Goal: Information Seeking & Learning: Learn about a topic

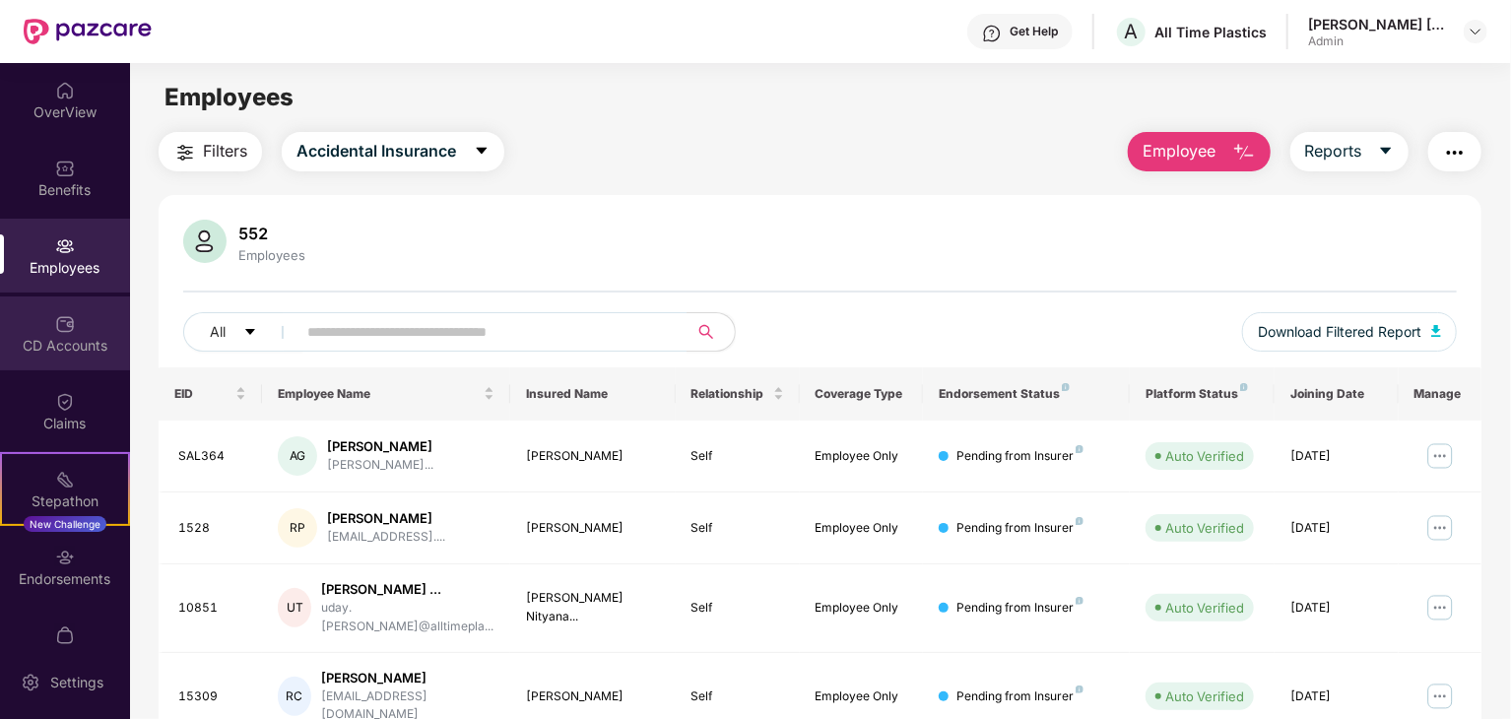
scroll to position [63, 0]
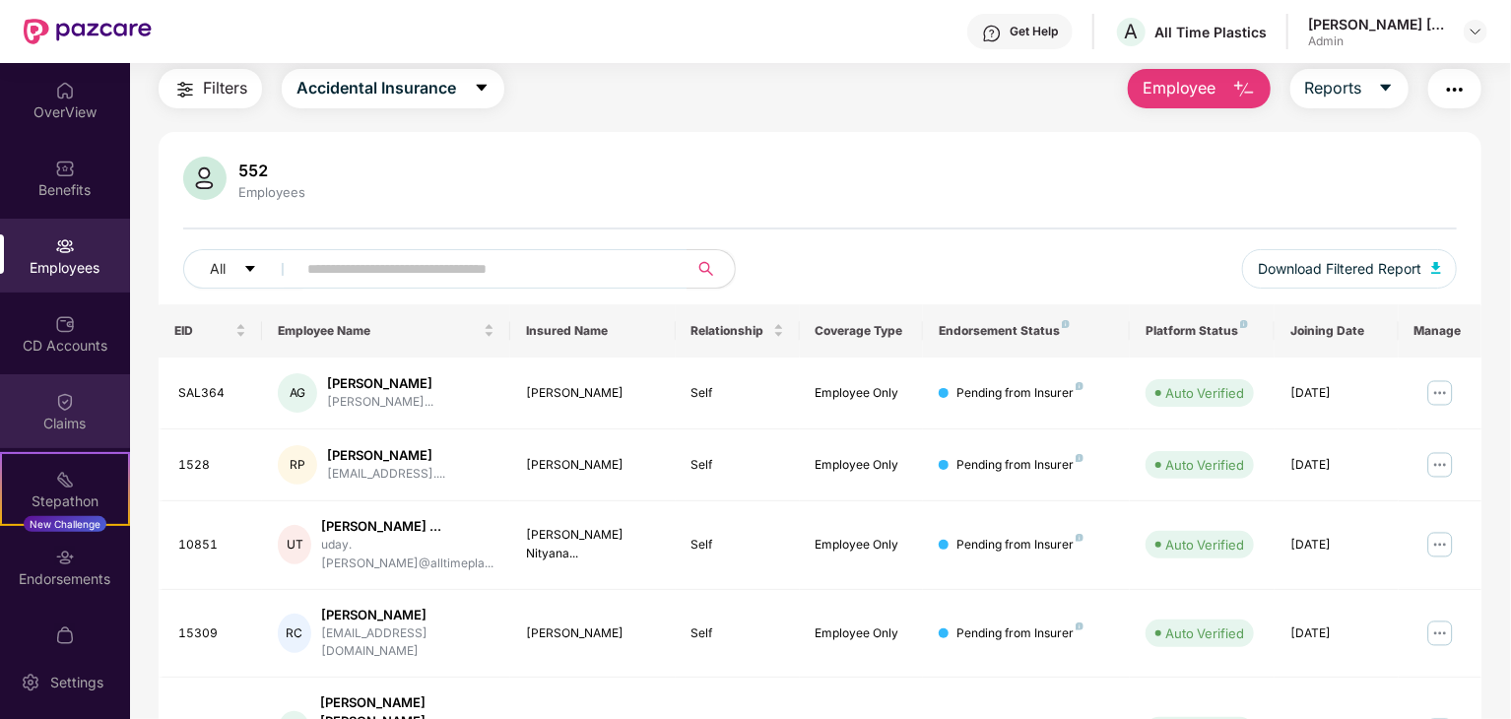
click at [63, 404] on img at bounding box center [65, 402] width 20 height 20
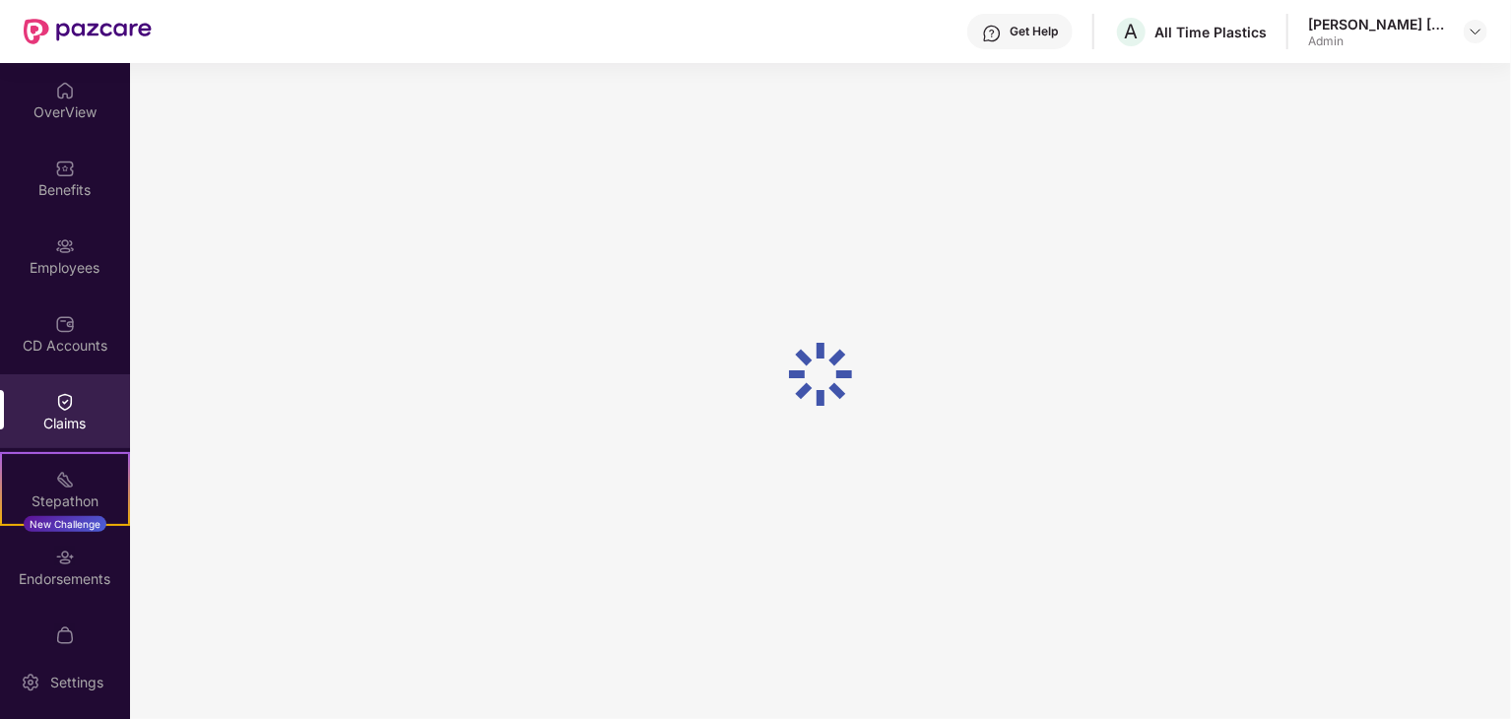
scroll to position [0, 0]
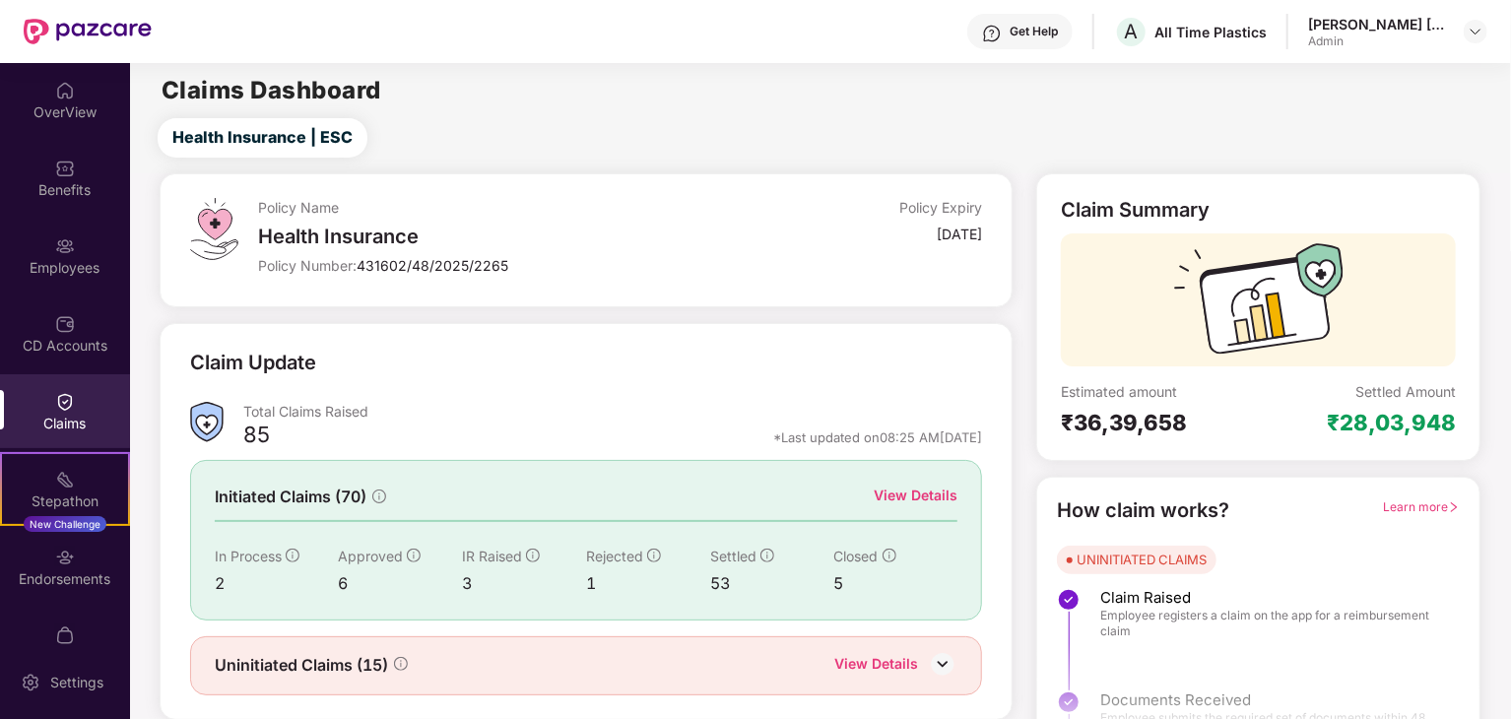
click at [914, 497] on div "View Details" at bounding box center [916, 496] width 84 height 22
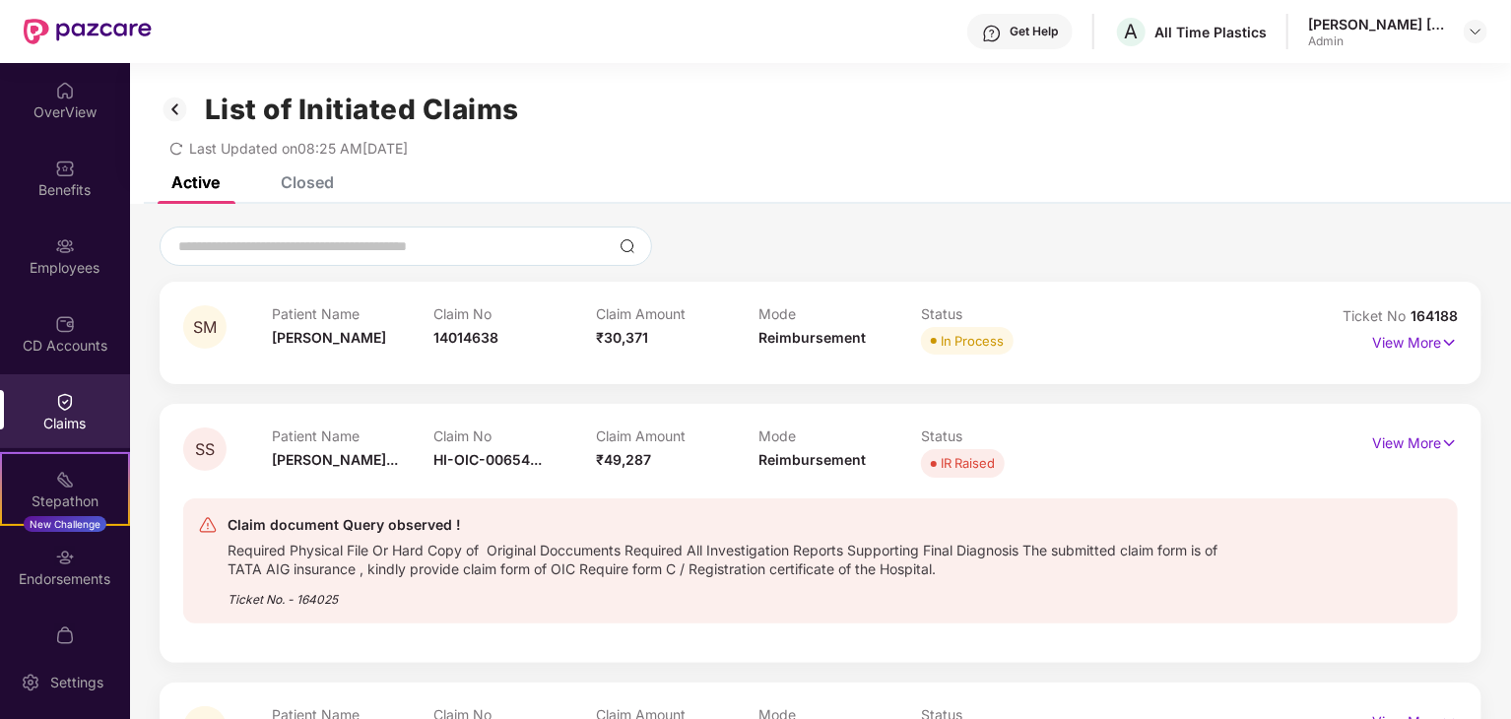
click at [1012, 29] on div "Get Help" at bounding box center [1034, 32] width 48 height 16
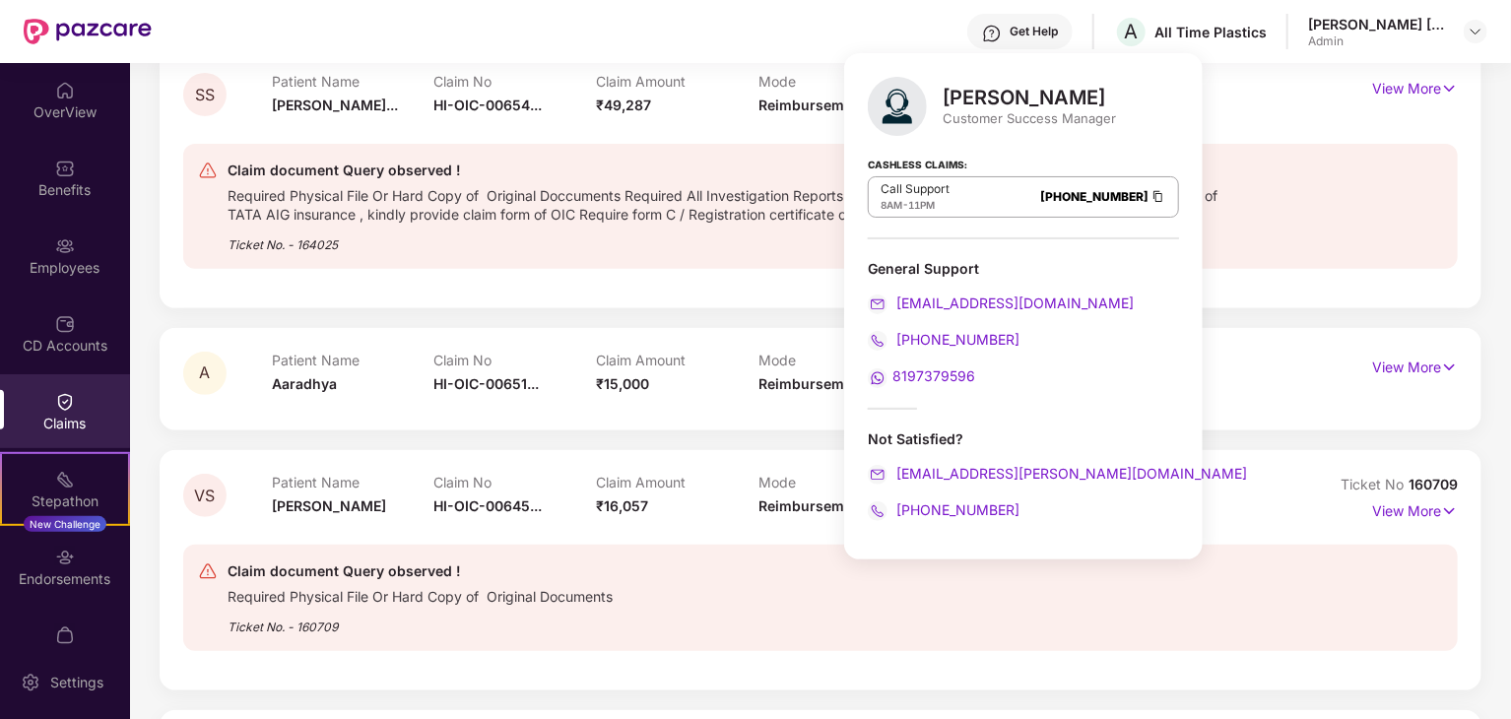
scroll to position [309, 0]
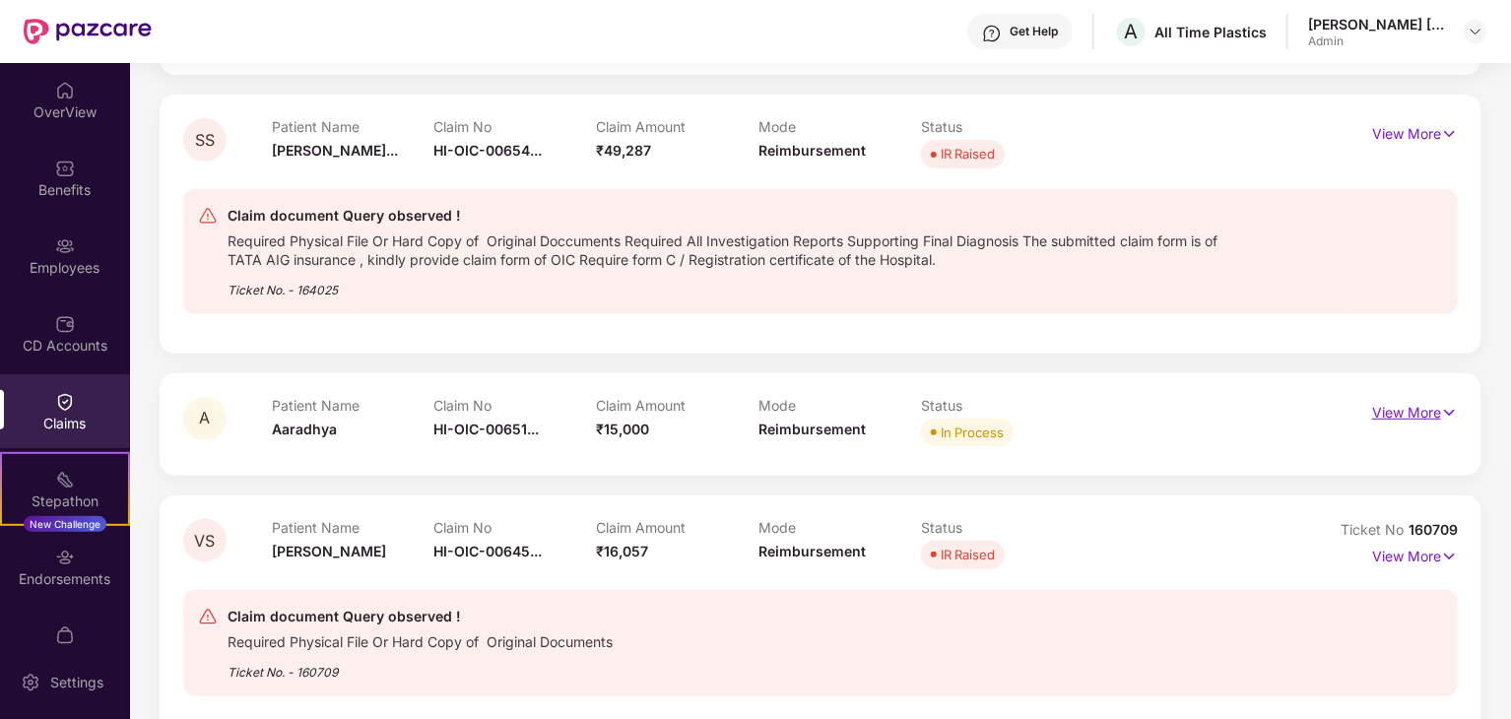
click at [1398, 403] on p "View More" at bounding box center [1415, 410] width 86 height 27
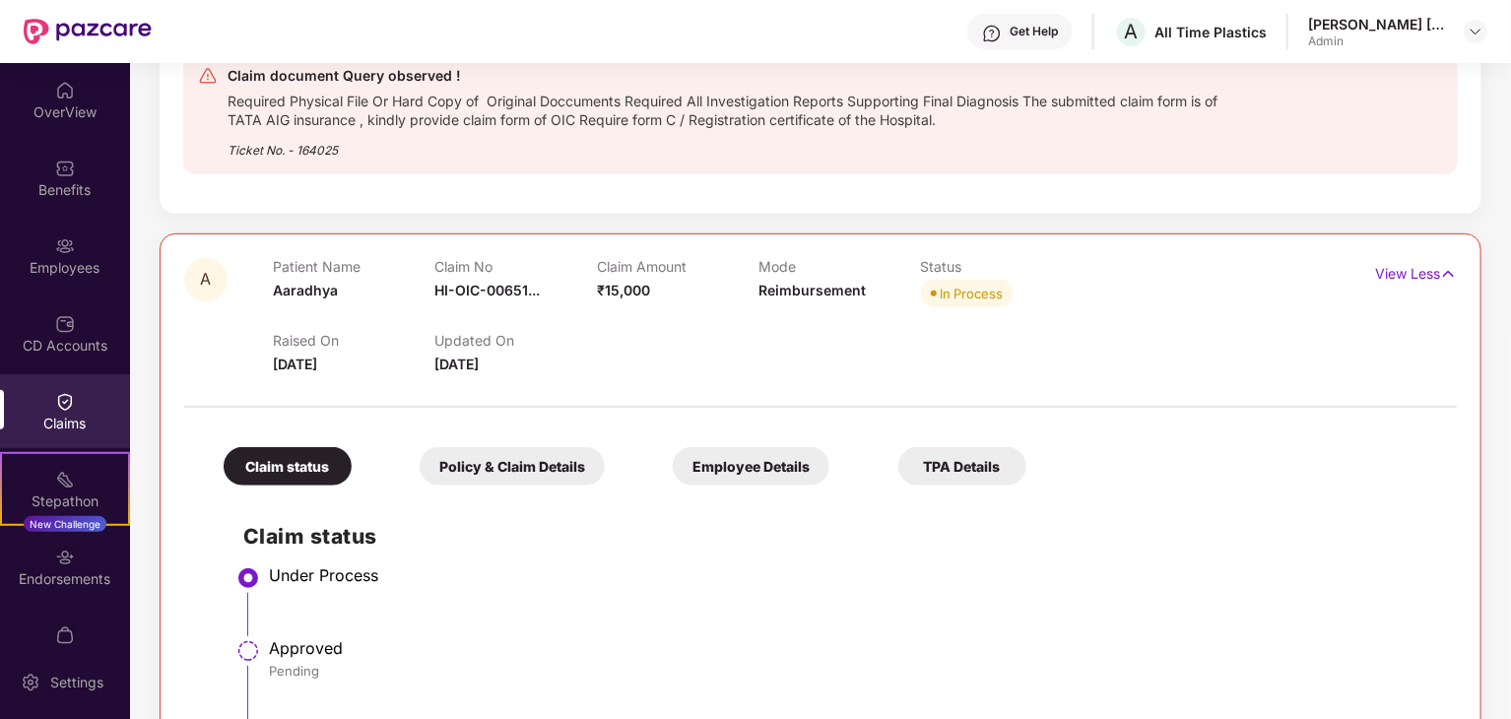
scroll to position [703, 0]
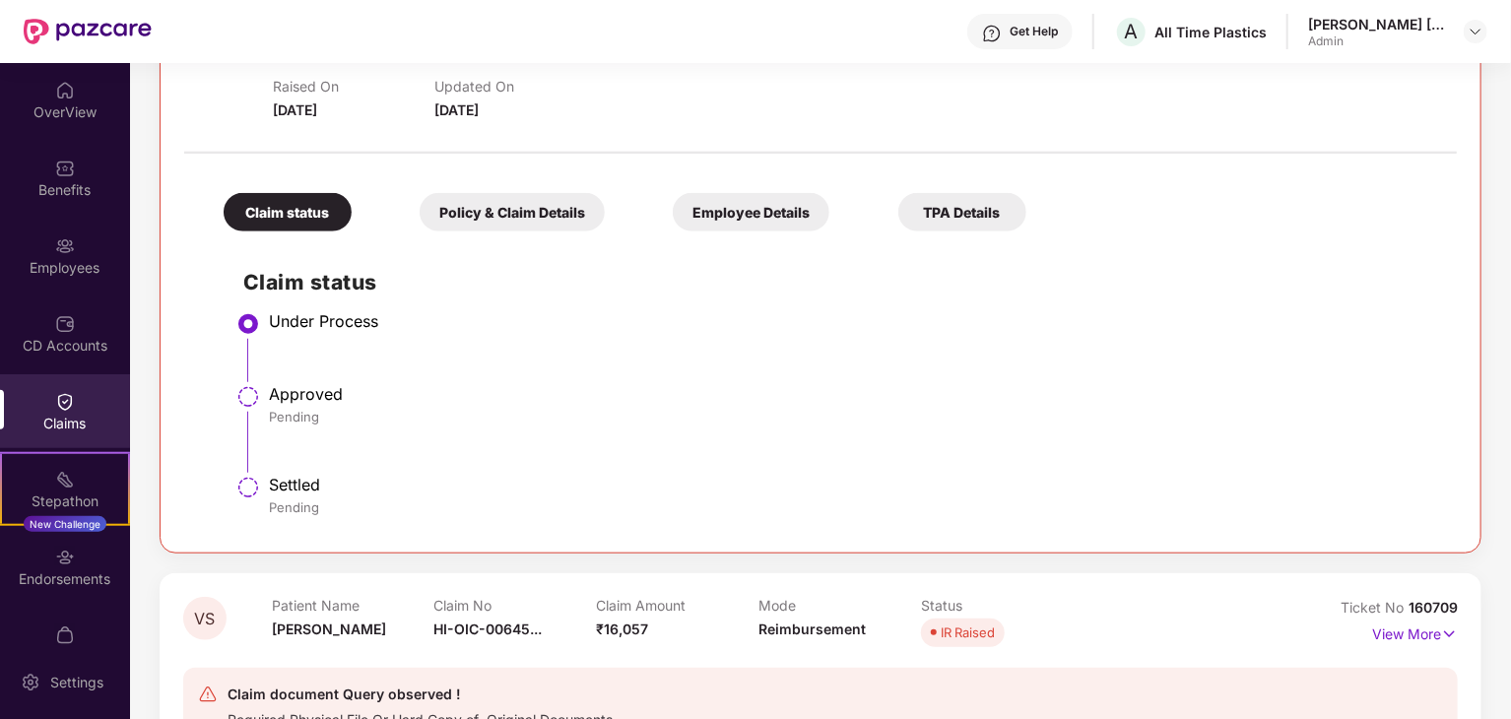
click at [528, 226] on div "Policy & Claim Details" at bounding box center [512, 212] width 185 height 38
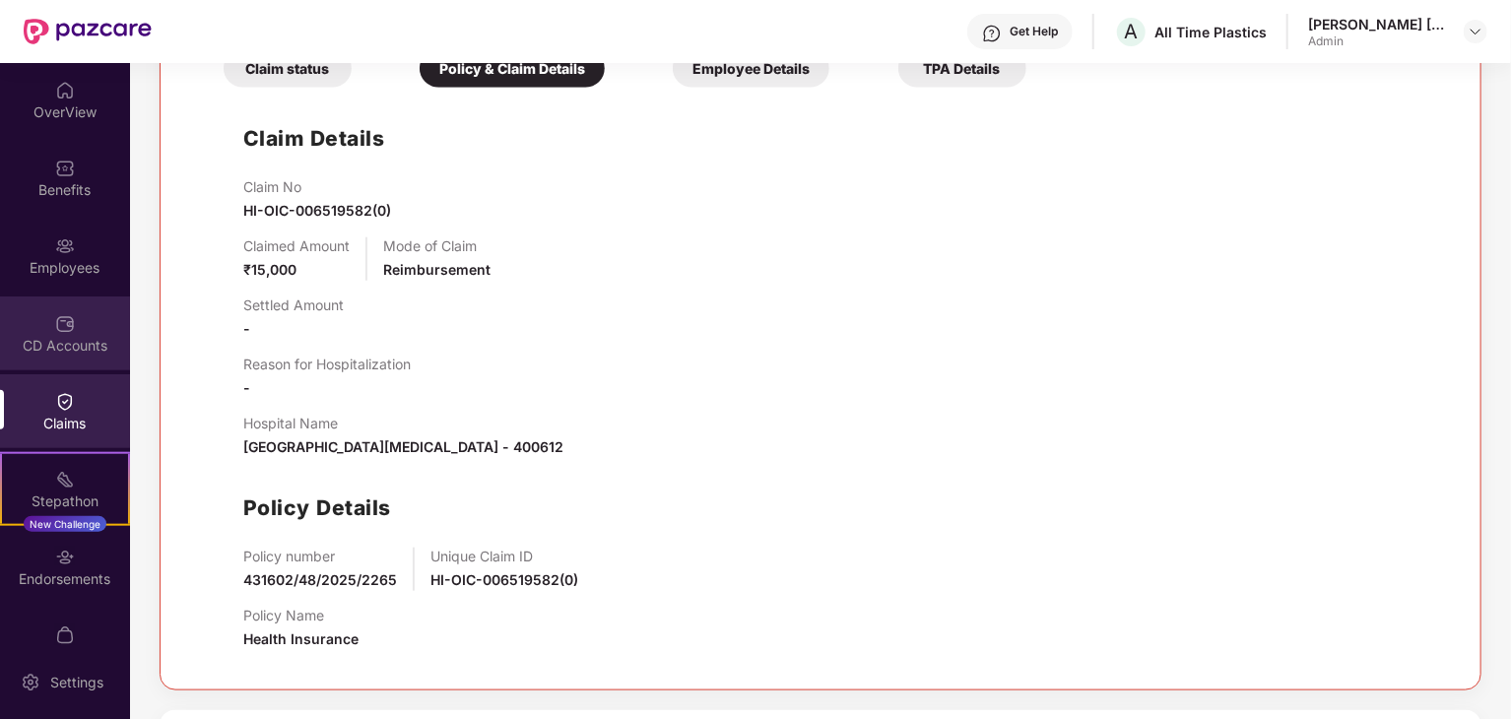
scroll to position [667, 0]
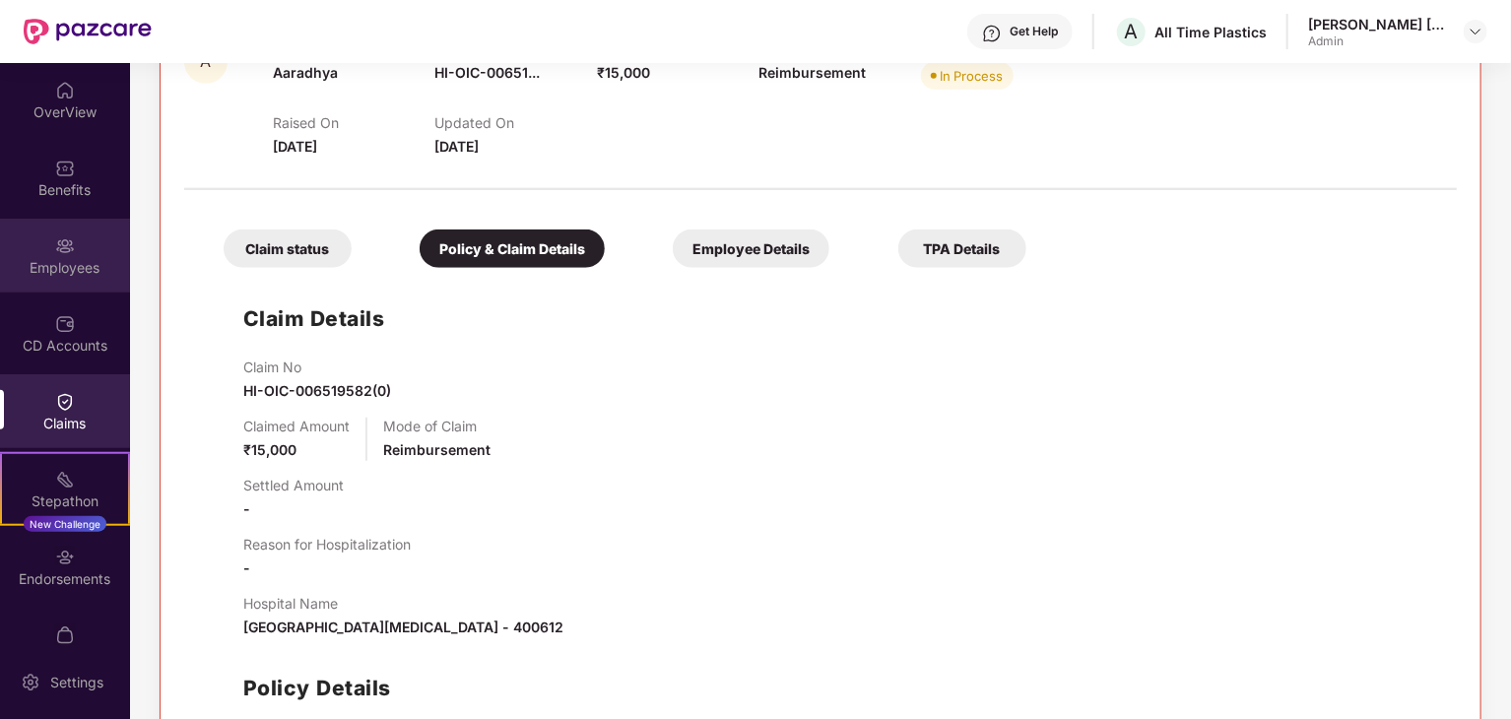
click at [51, 264] on div "Employees" at bounding box center [65, 268] width 130 height 20
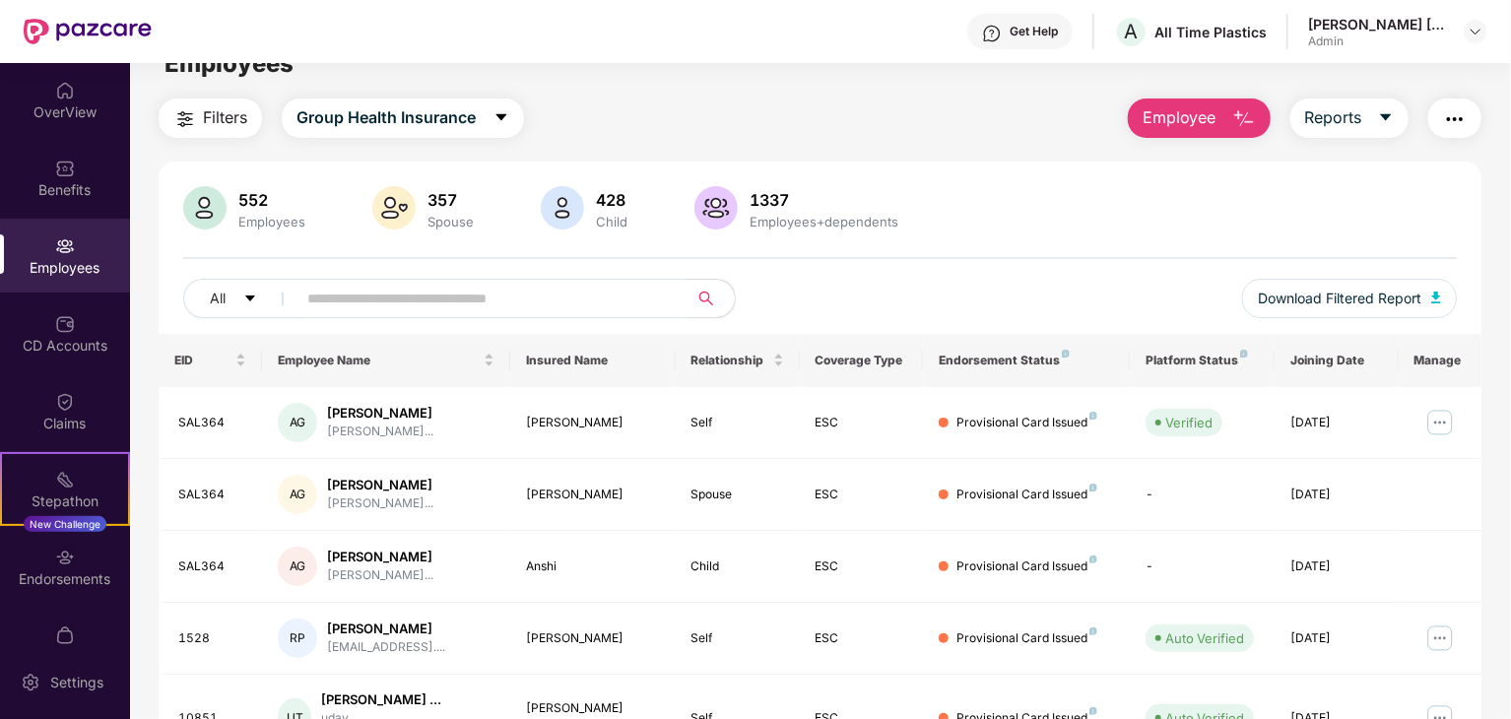
scroll to position [0, 0]
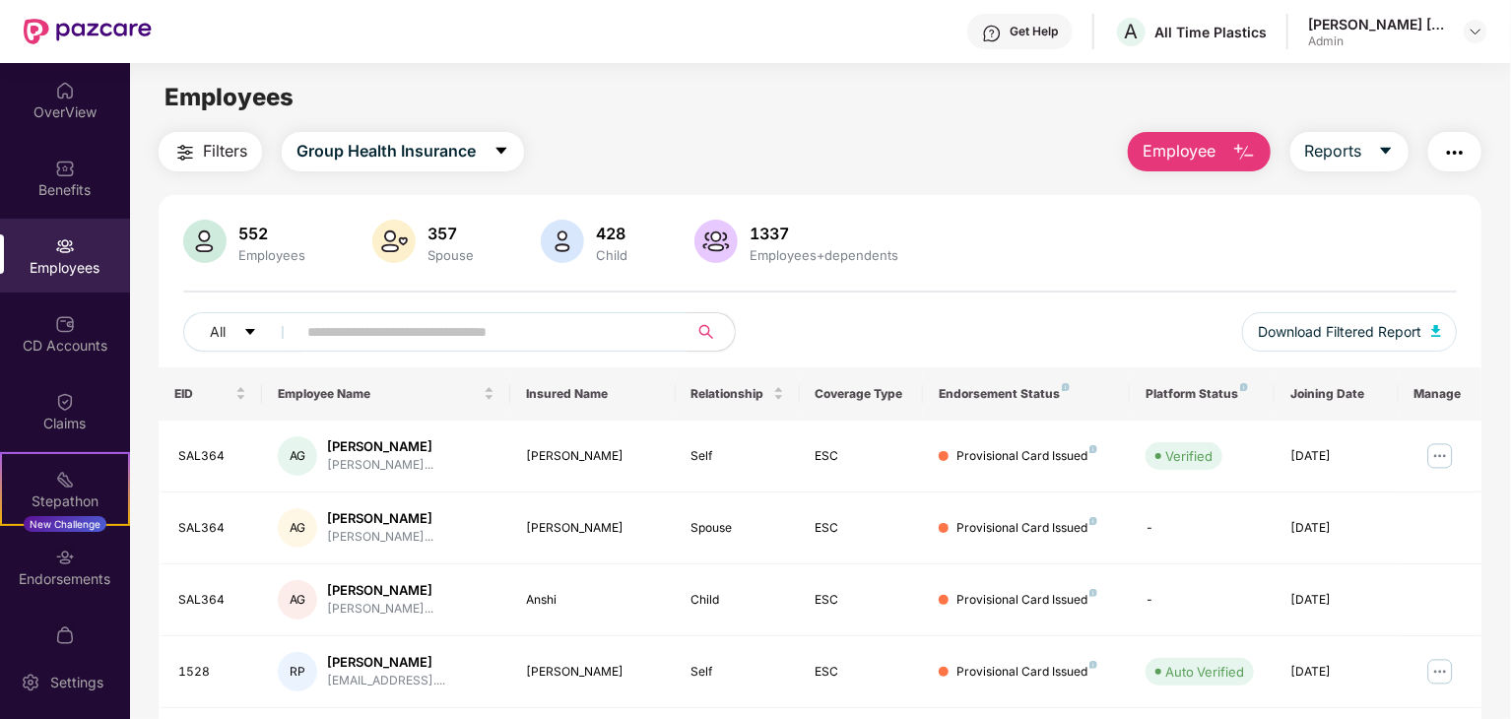
click at [1238, 286] on div "552 Employees 357 Spouse 428 Child 1337 Employees+dependents All Download Filte…" at bounding box center [820, 294] width 1323 height 148
click at [638, 328] on input "text" at bounding box center [484, 332] width 354 height 30
click at [46, 189] on div "Benefits" at bounding box center [65, 190] width 130 height 20
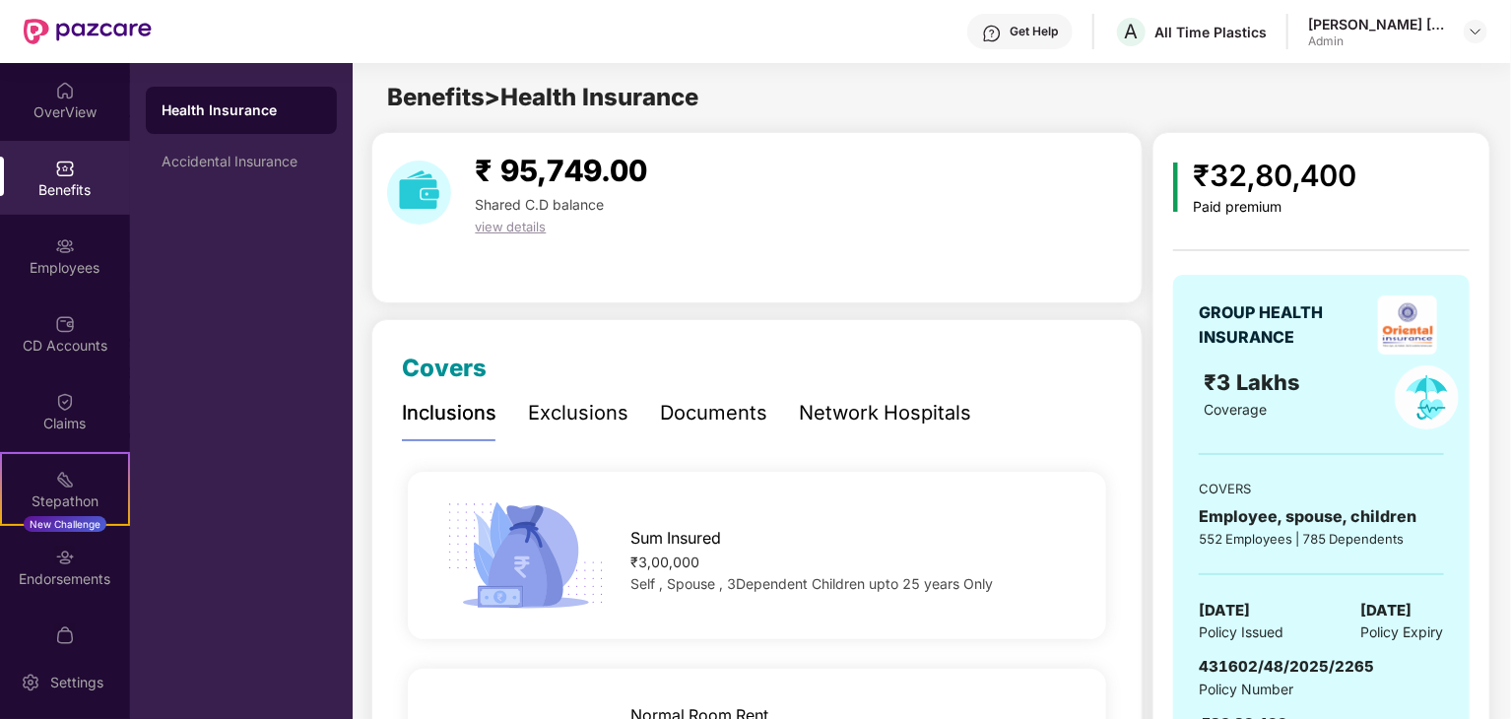
click at [586, 414] on div "Exclusions" at bounding box center [578, 413] width 100 height 31
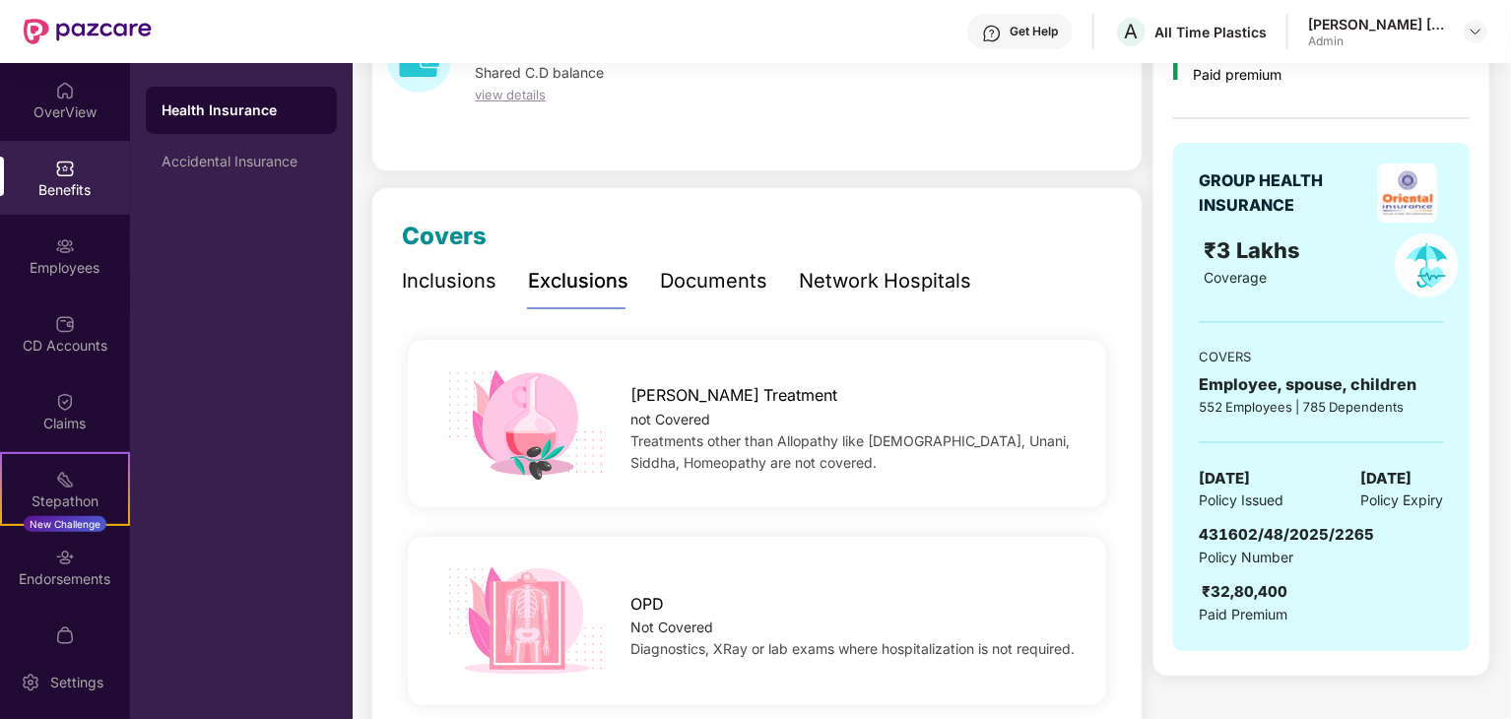
scroll to position [33, 0]
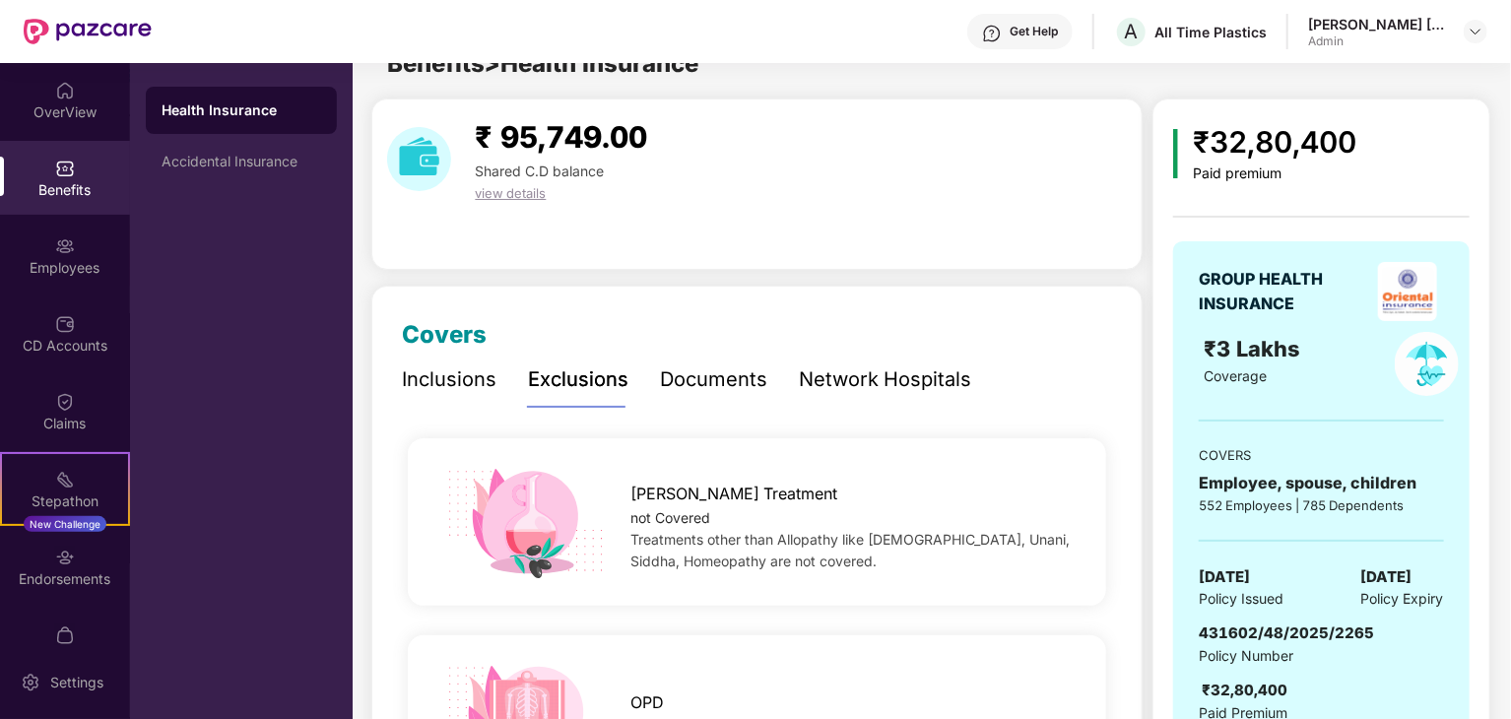
click at [430, 379] on div "Inclusions" at bounding box center [449, 379] width 95 height 31
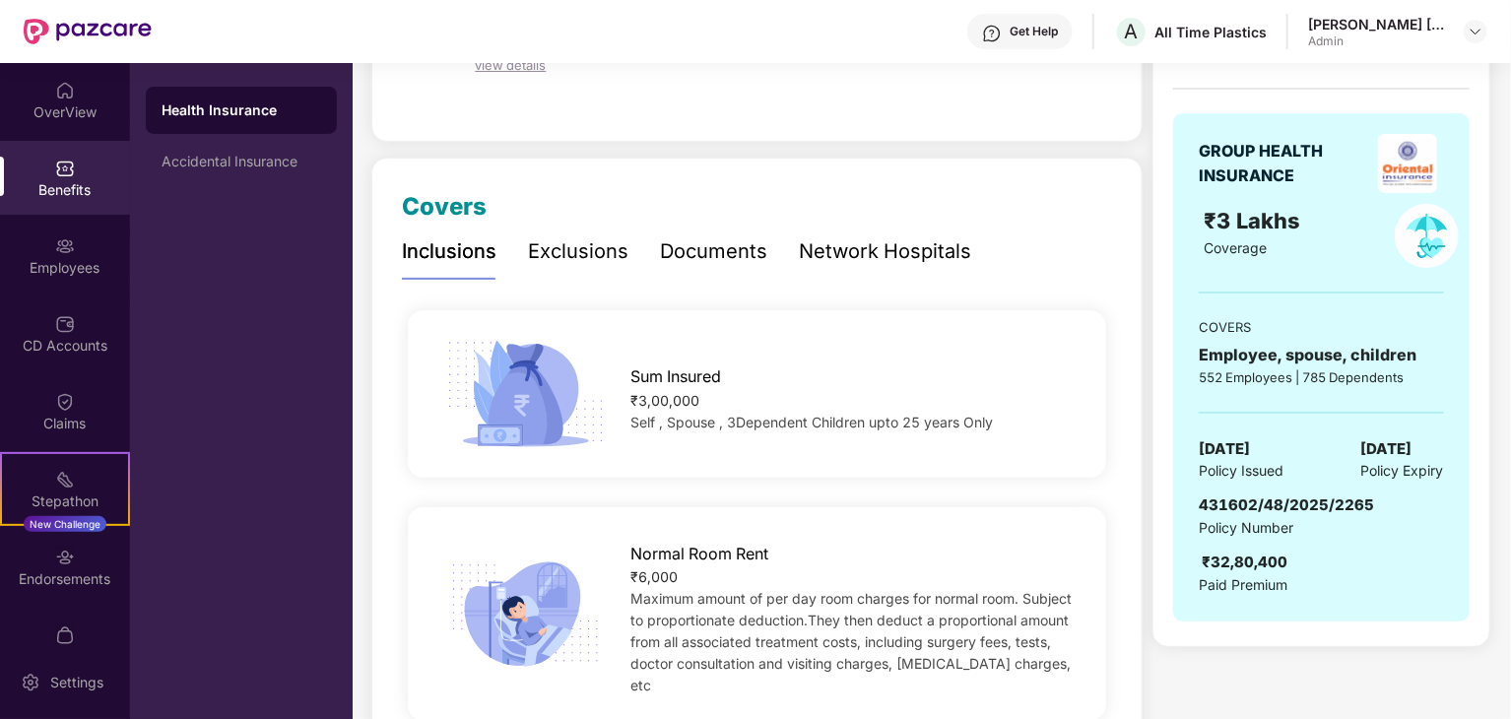
scroll to position [132, 0]
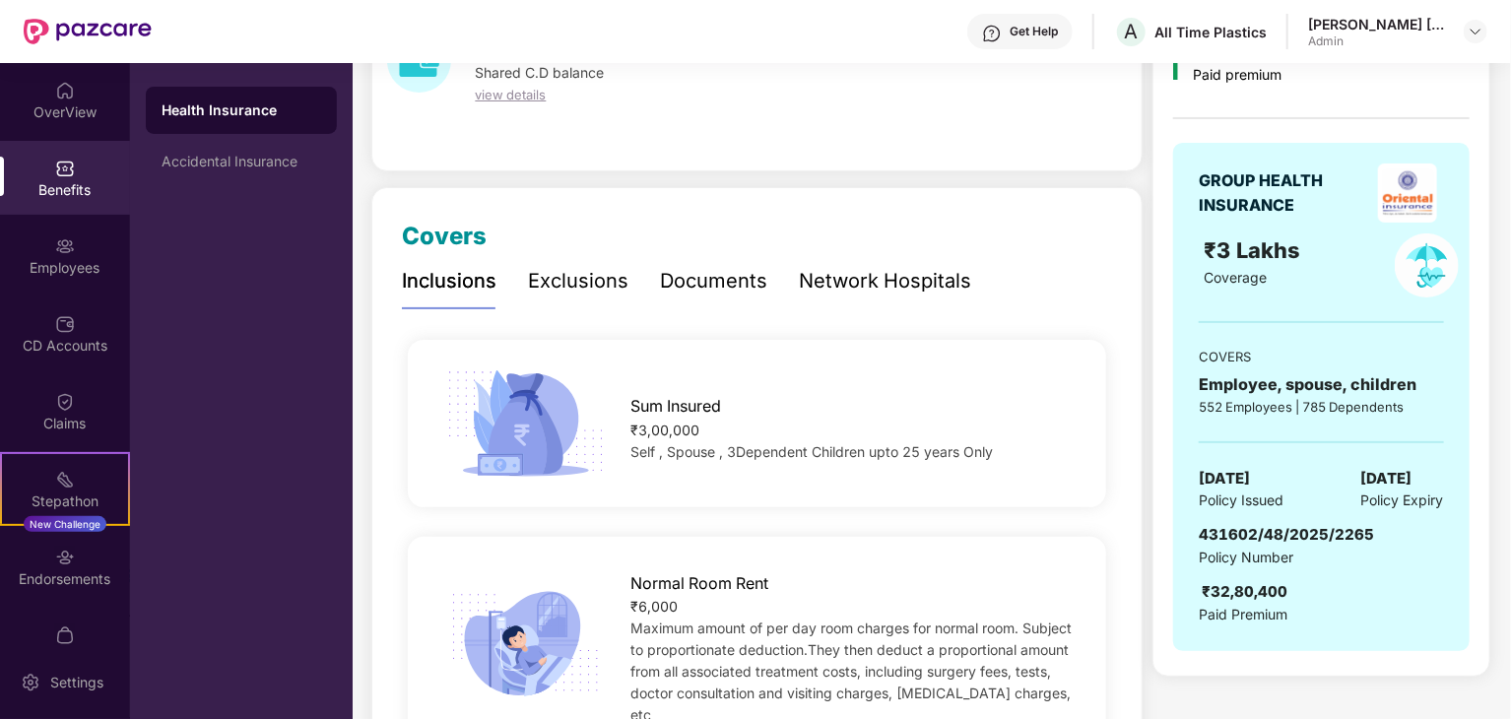
click at [599, 280] on div "Exclusions" at bounding box center [578, 281] width 100 height 31
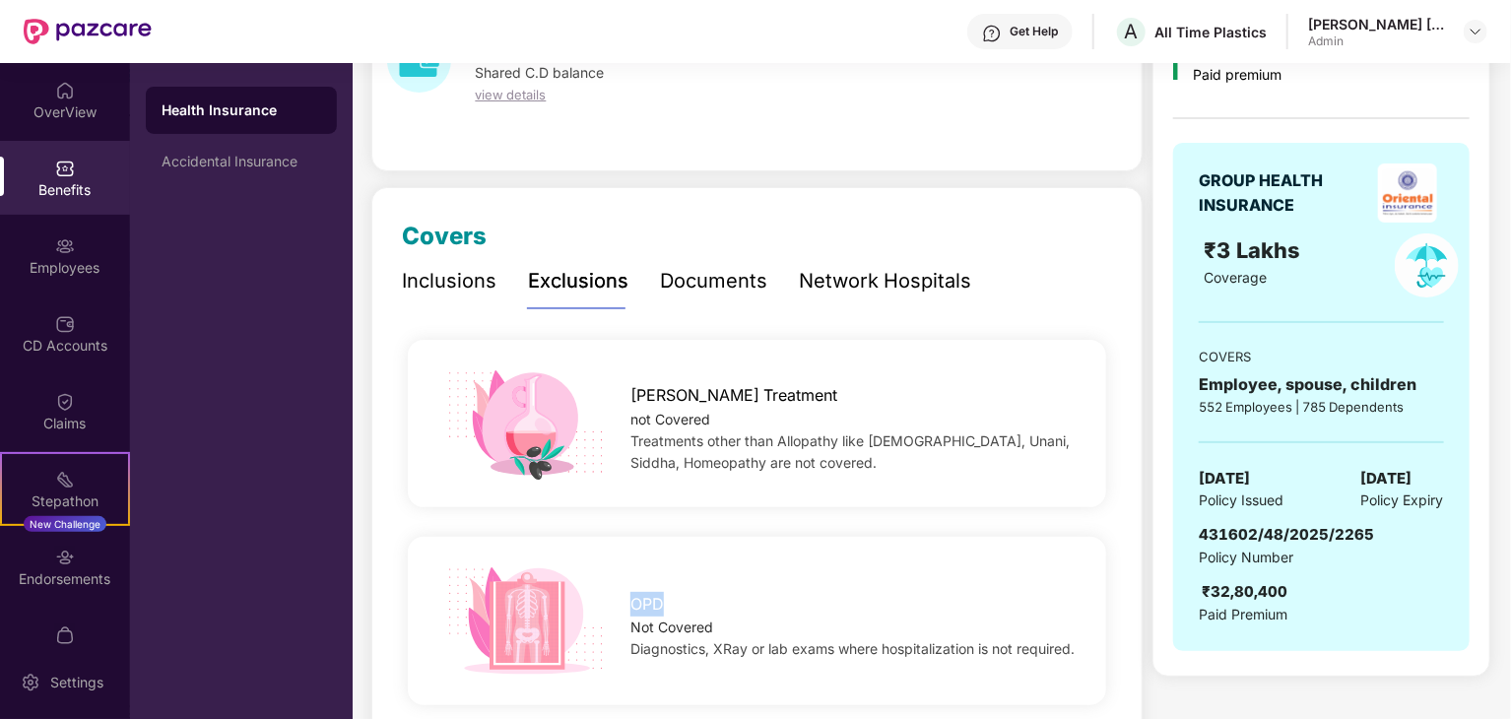
drag, startPoint x: 632, startPoint y: 592, endPoint x: 681, endPoint y: 592, distance: 48.3
click at [681, 592] on div "OPD" at bounding box center [852, 599] width 444 height 34
click at [820, 602] on div "OPD" at bounding box center [852, 599] width 444 height 34
drag, startPoint x: 630, startPoint y: 590, endPoint x: 663, endPoint y: 588, distance: 32.6
click at [663, 592] on span "OPD" at bounding box center [646, 604] width 33 height 25
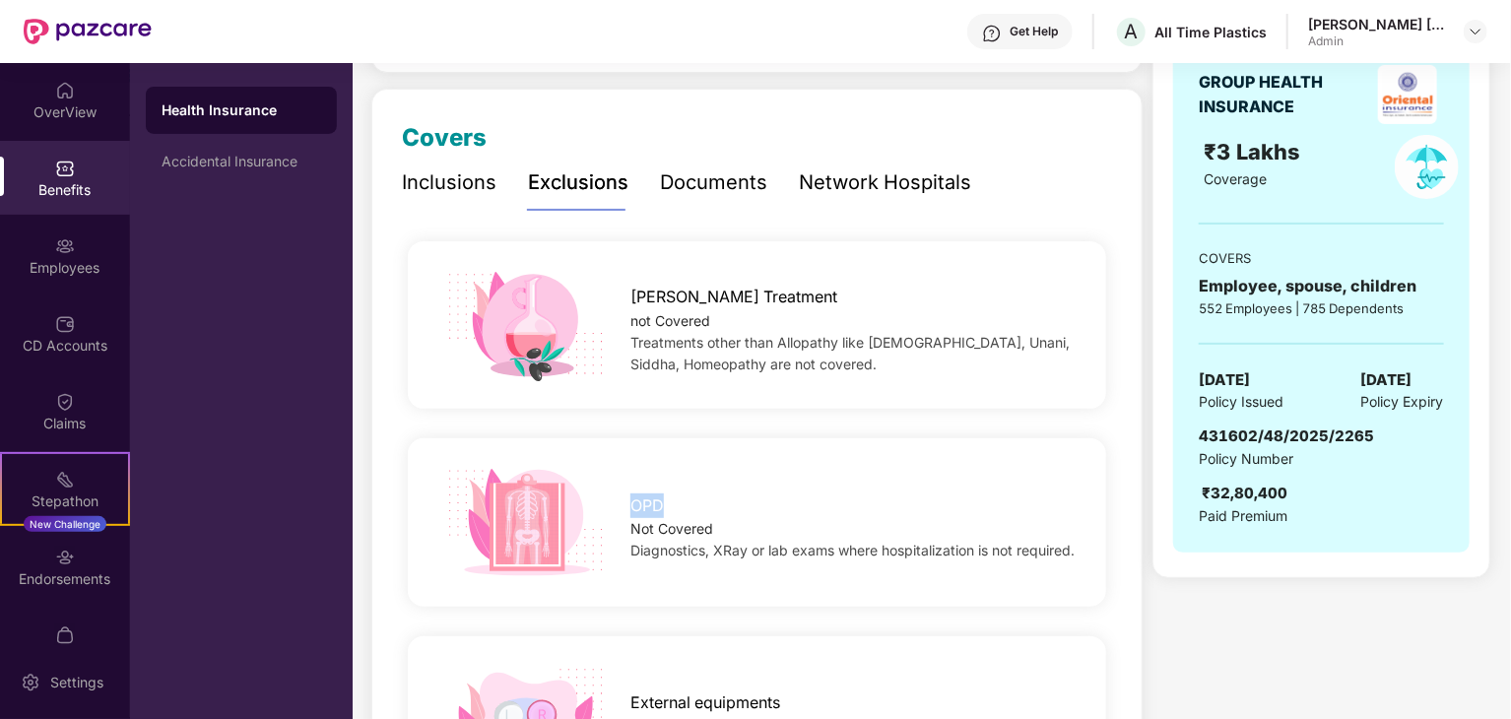
scroll to position [0, 0]
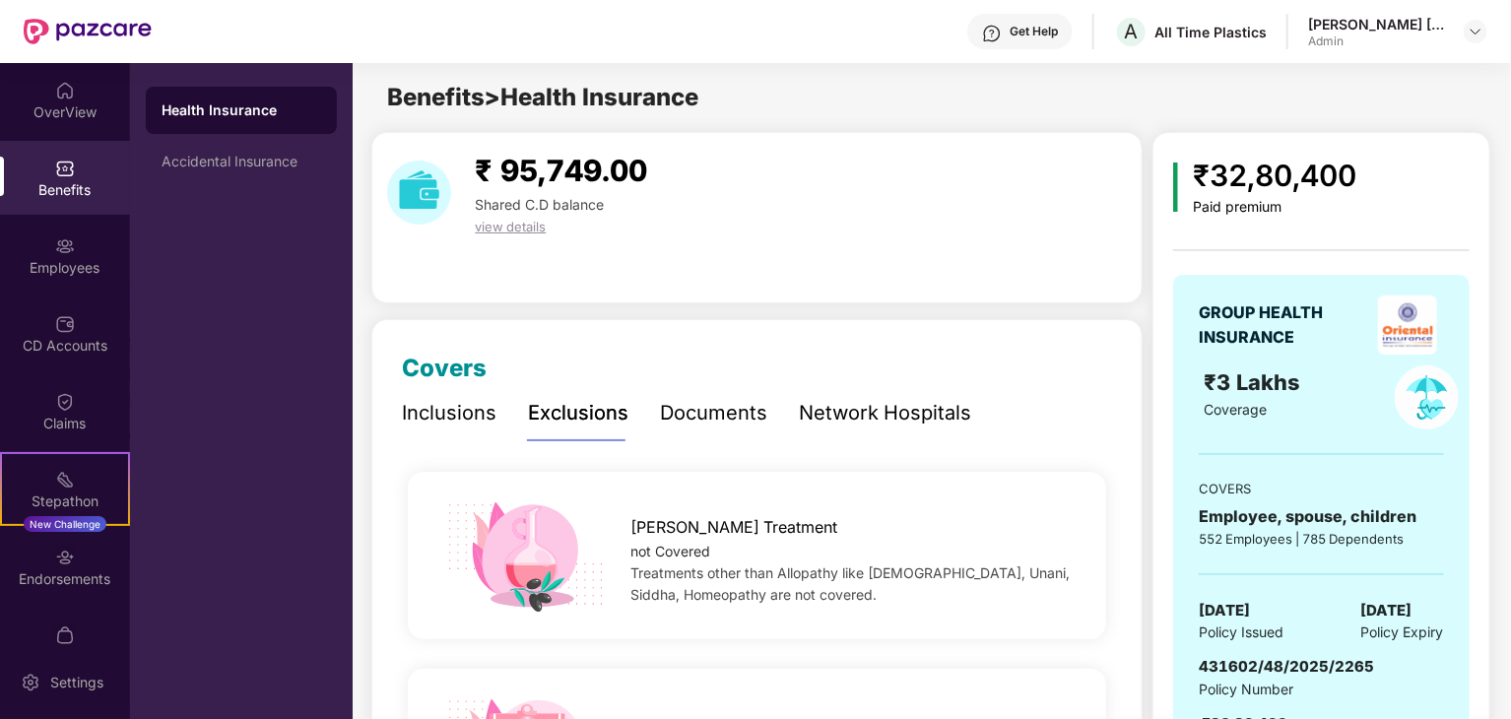
click at [426, 403] on div "Inclusions" at bounding box center [449, 413] width 95 height 31
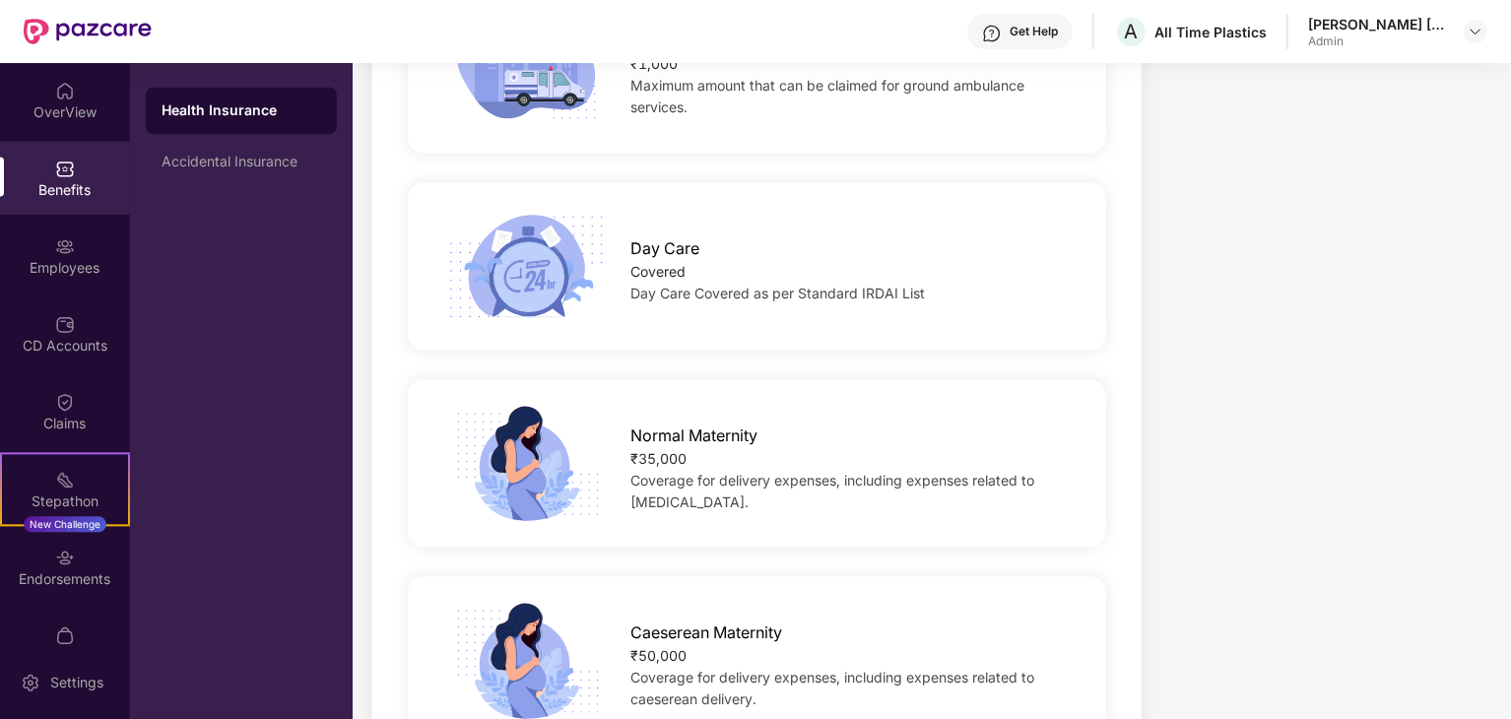
scroll to position [1872, 0]
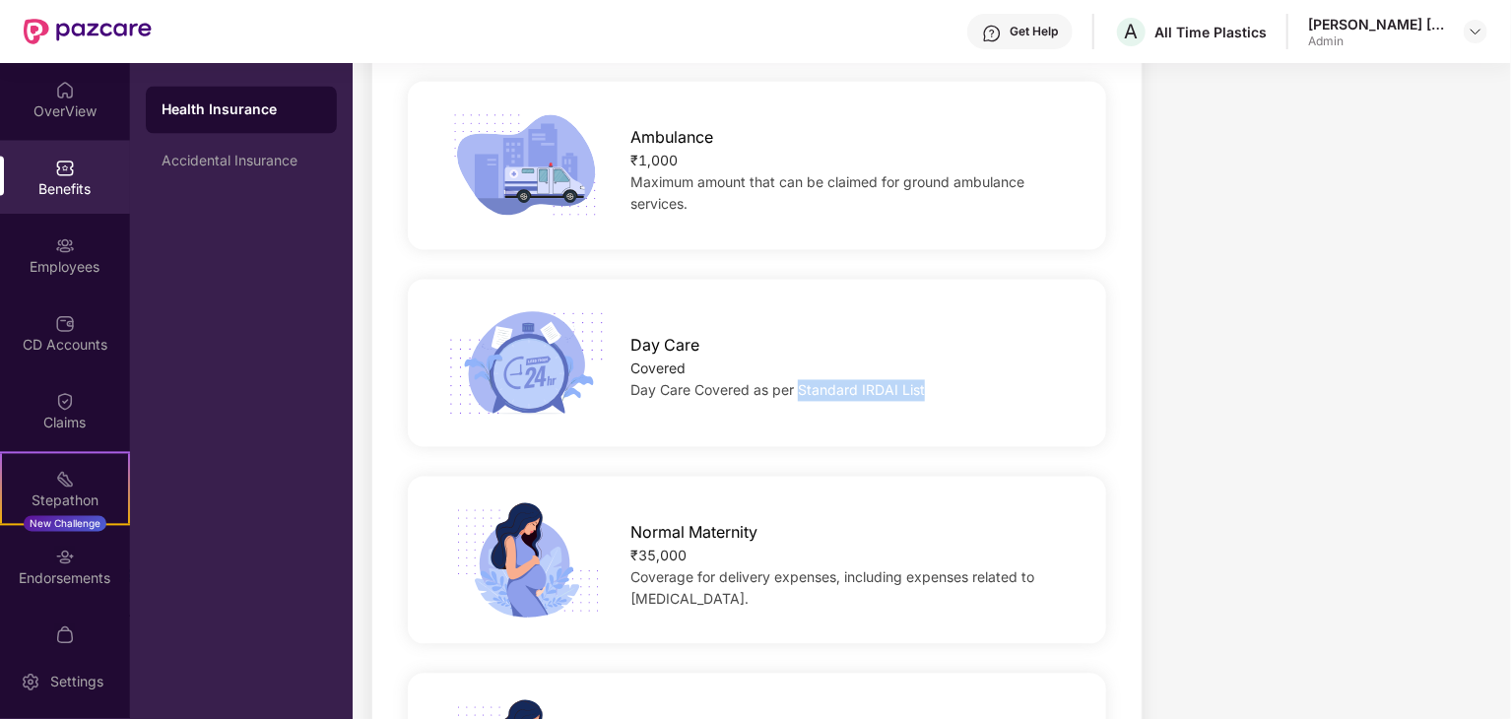
drag, startPoint x: 798, startPoint y: 347, endPoint x: 946, endPoint y: 348, distance: 147.8
click at [946, 380] on div "Day Care Covered as per Standard IRDAI List" at bounding box center [852, 391] width 444 height 22
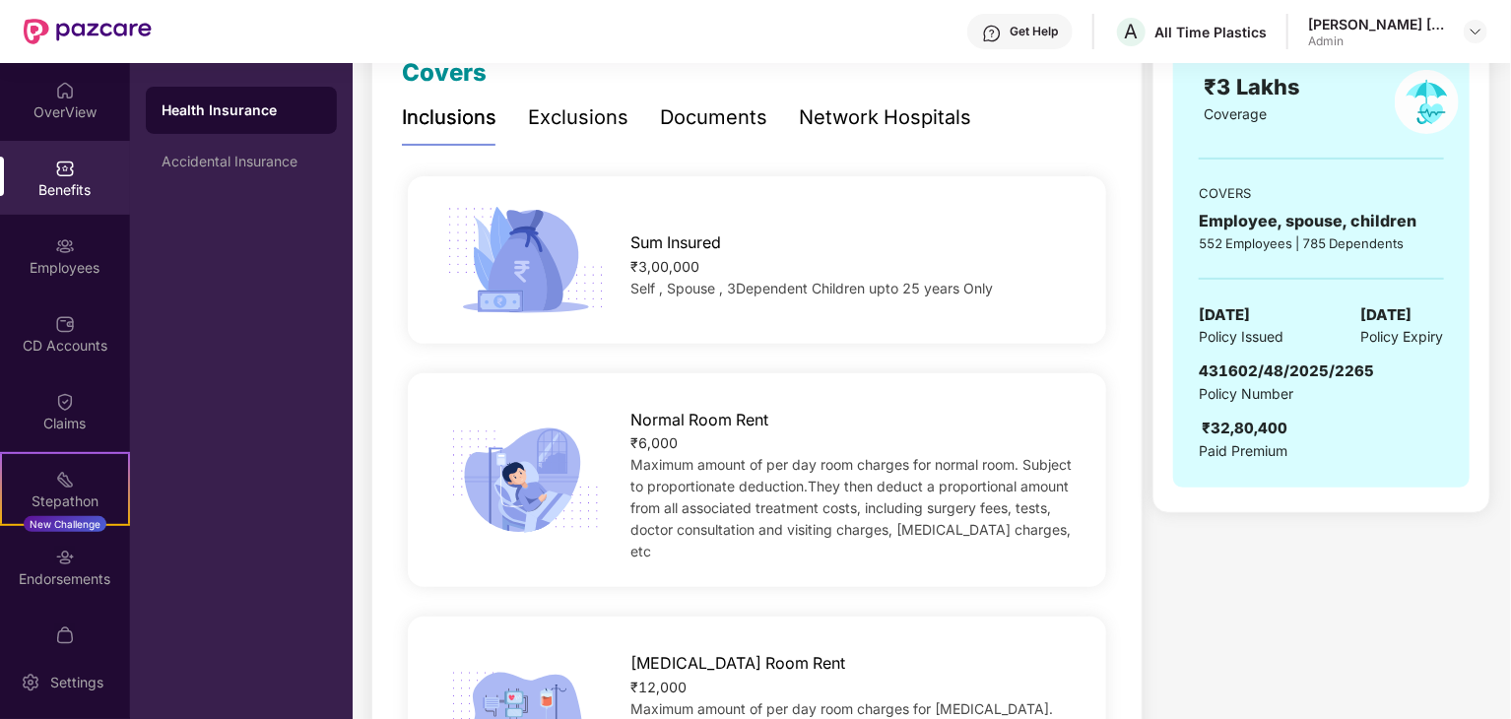
scroll to position [197, 0]
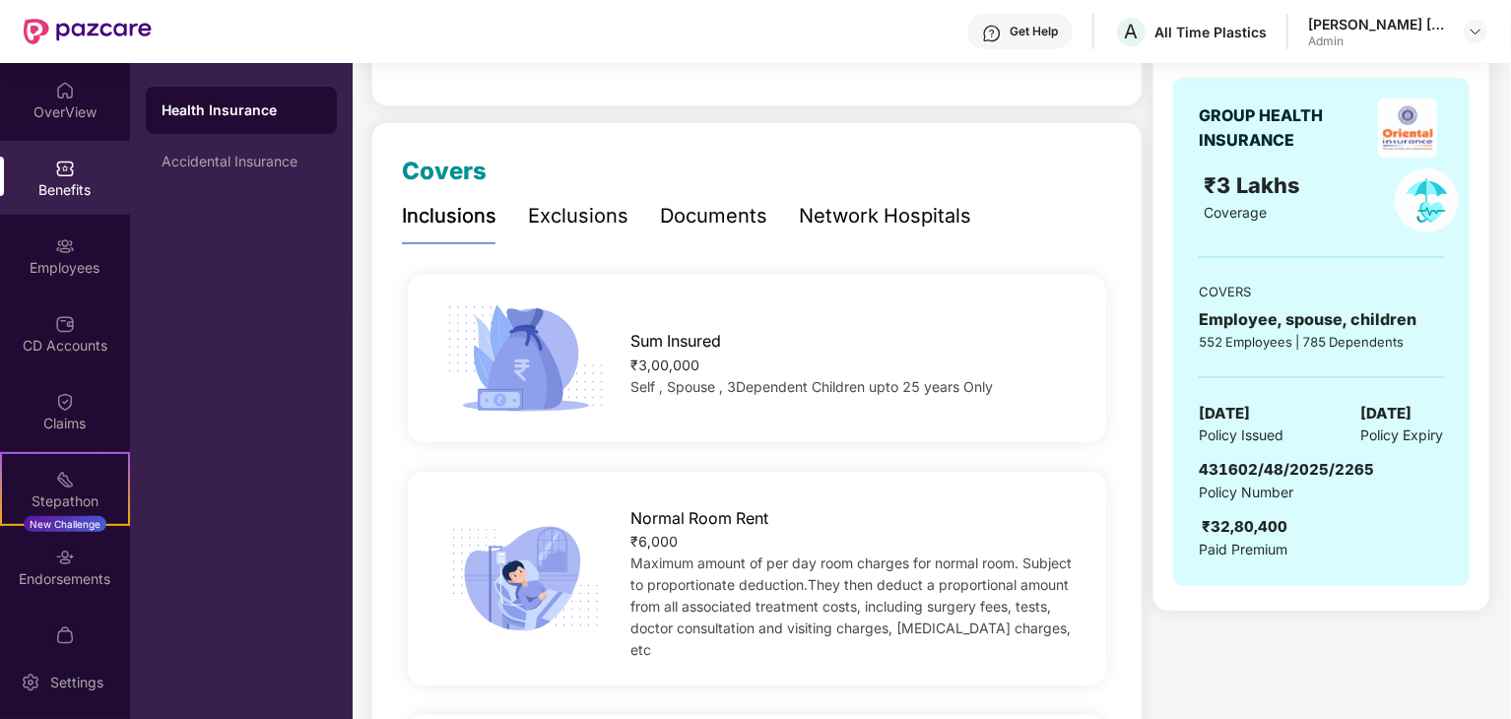
click at [552, 226] on div "Exclusions" at bounding box center [578, 216] width 100 height 31
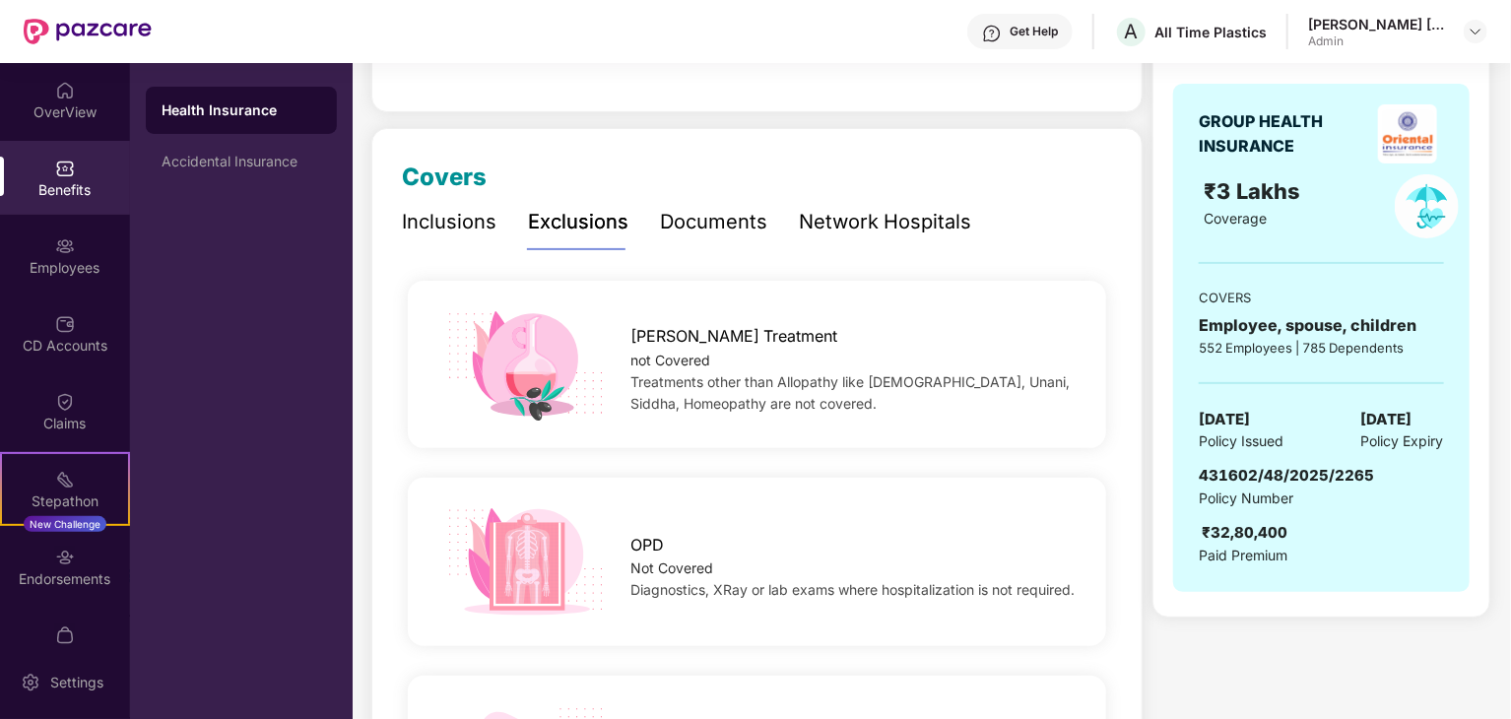
scroll to position [296, 0]
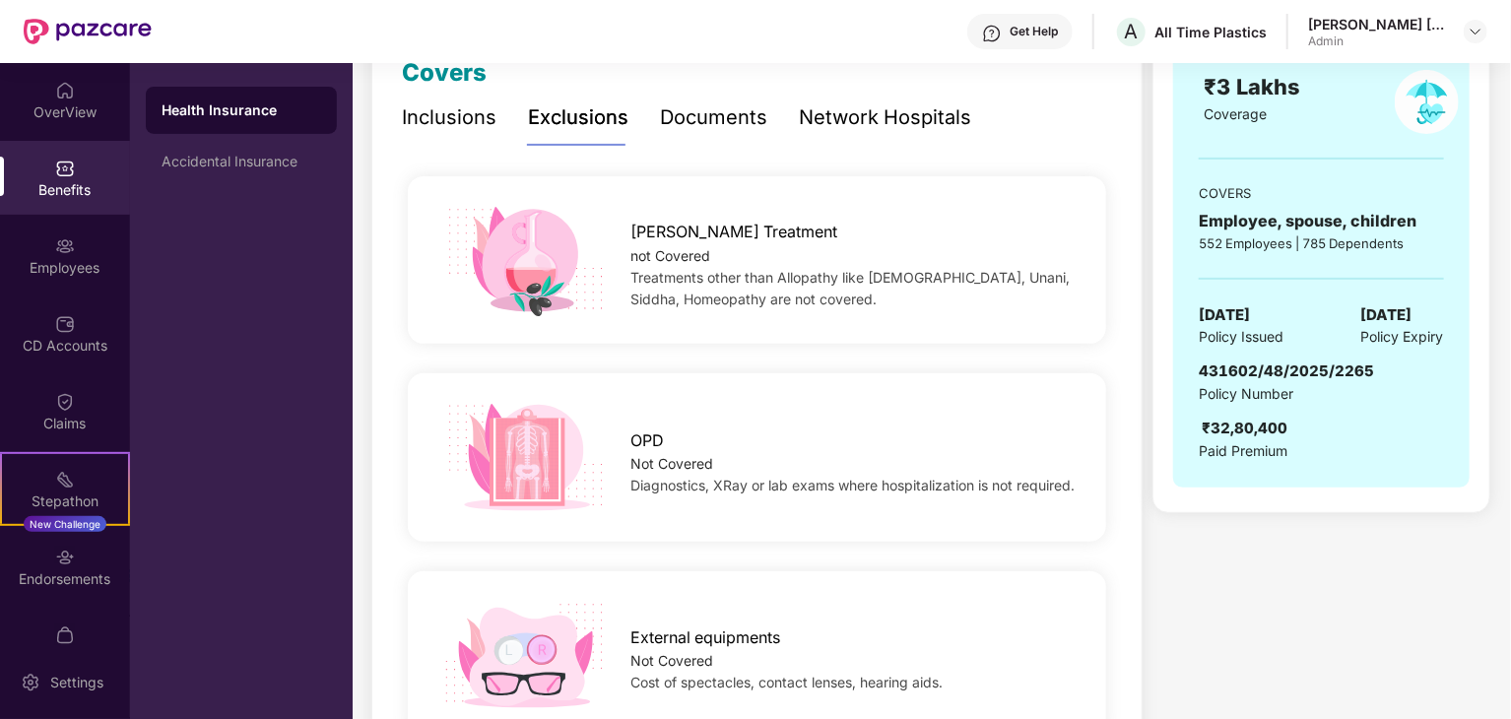
click at [415, 123] on div "Inclusions" at bounding box center [449, 117] width 95 height 31
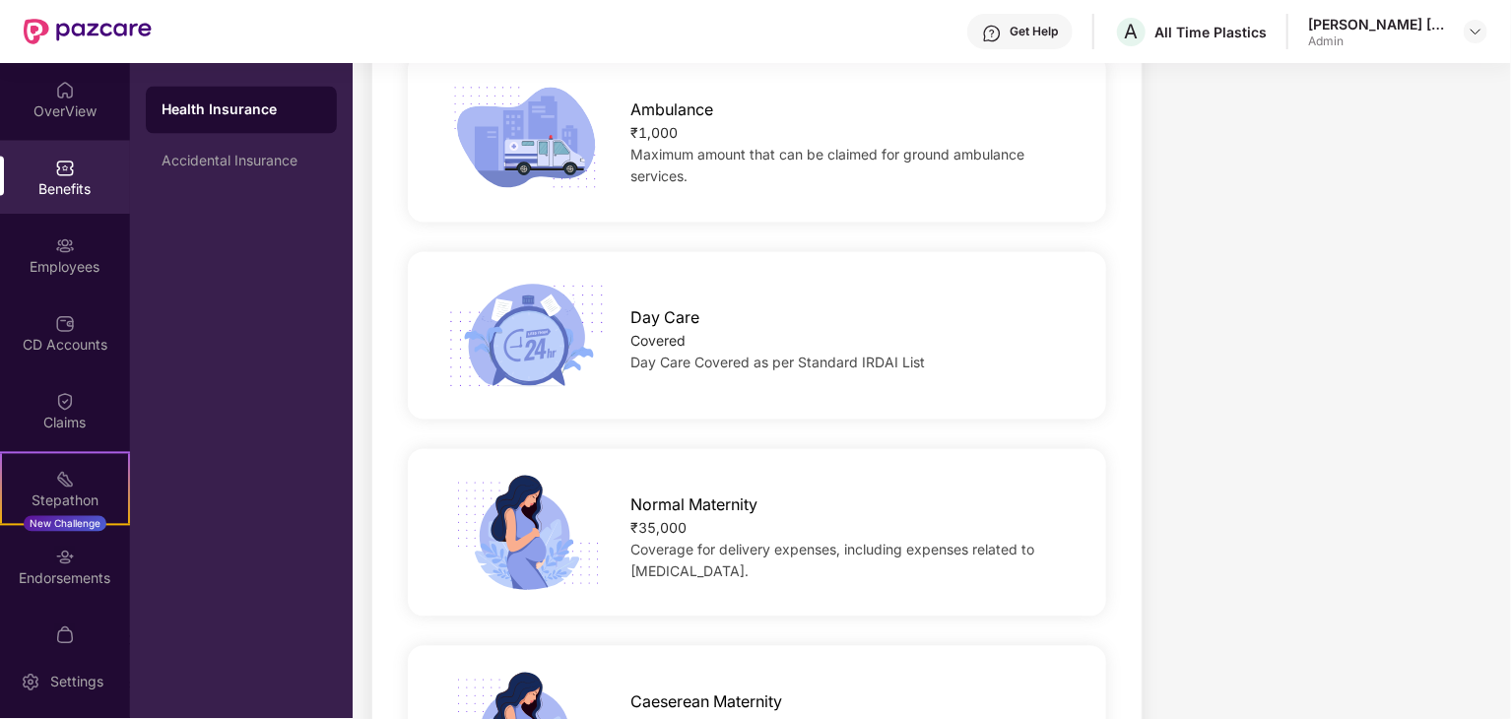
scroll to position [1872, 0]
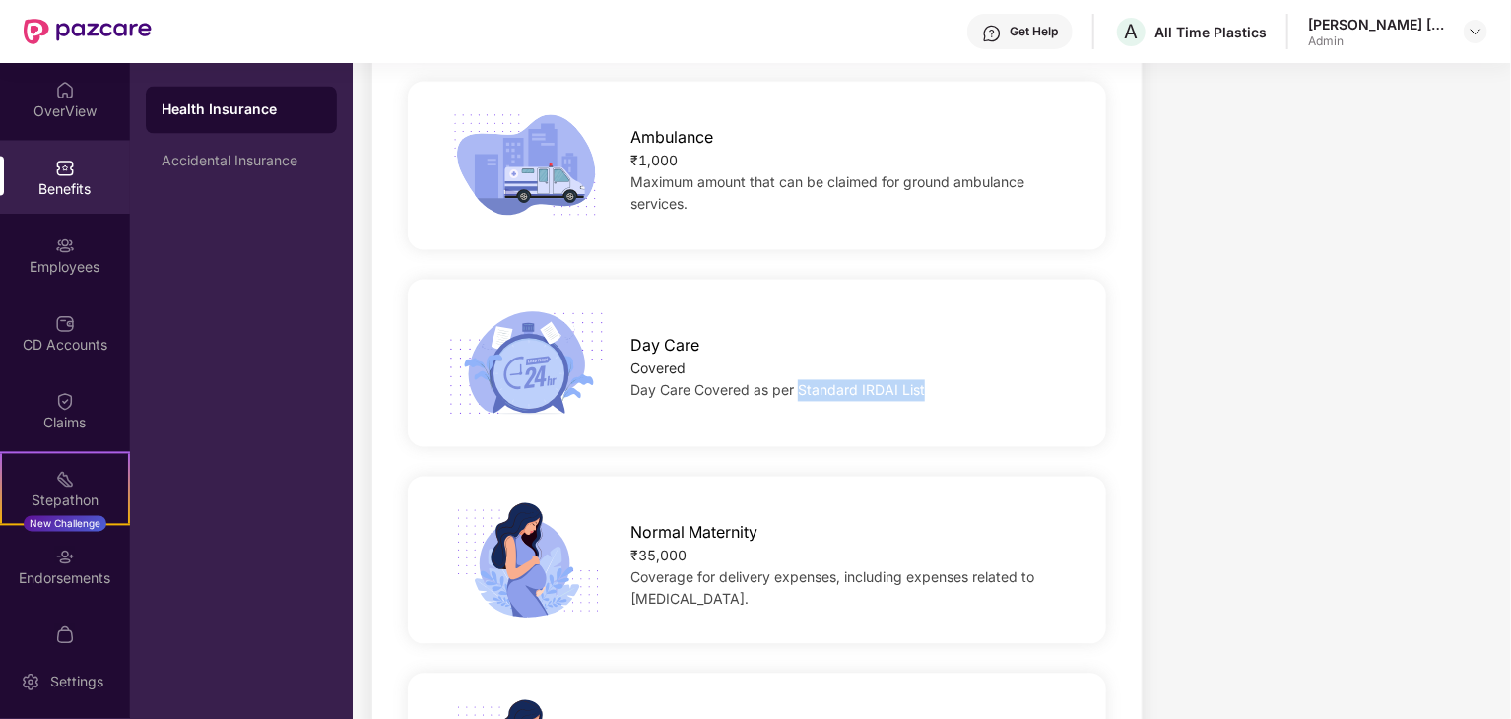
drag, startPoint x: 797, startPoint y: 344, endPoint x: 920, endPoint y: 356, distance: 123.7
click at [920, 382] on span "Day Care Covered as per Standard IRDAI List" at bounding box center [777, 390] width 295 height 17
copy span "Standard IRDAI List"
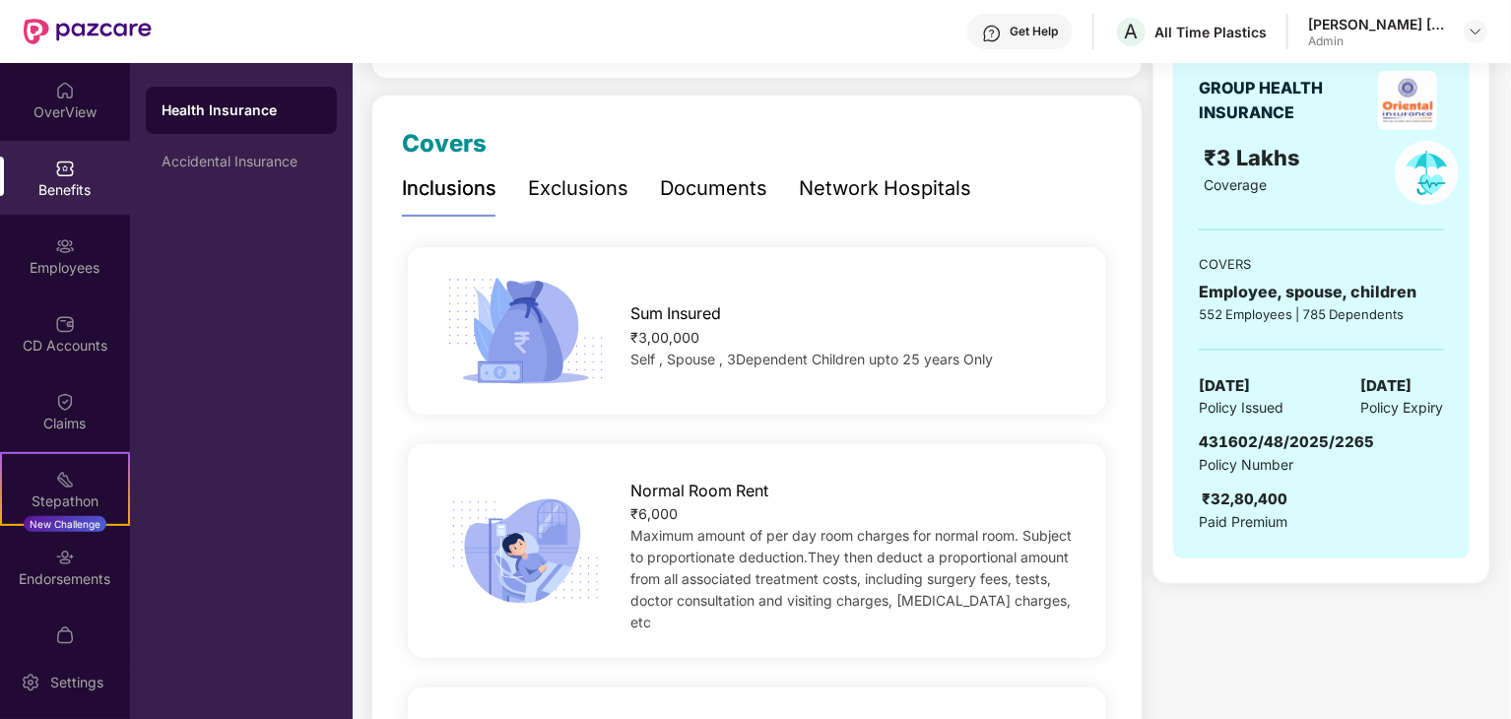
scroll to position [197, 0]
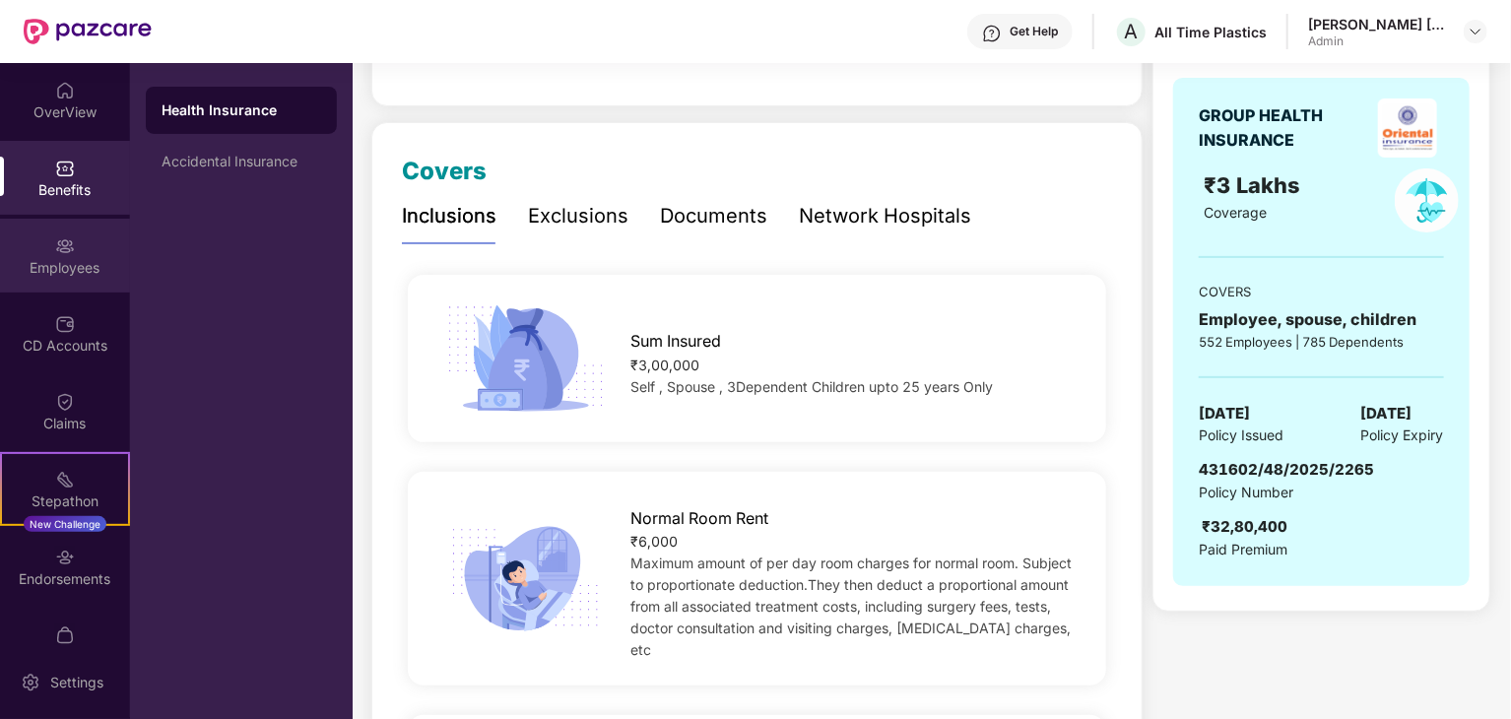
click at [57, 254] on img at bounding box center [65, 246] width 20 height 20
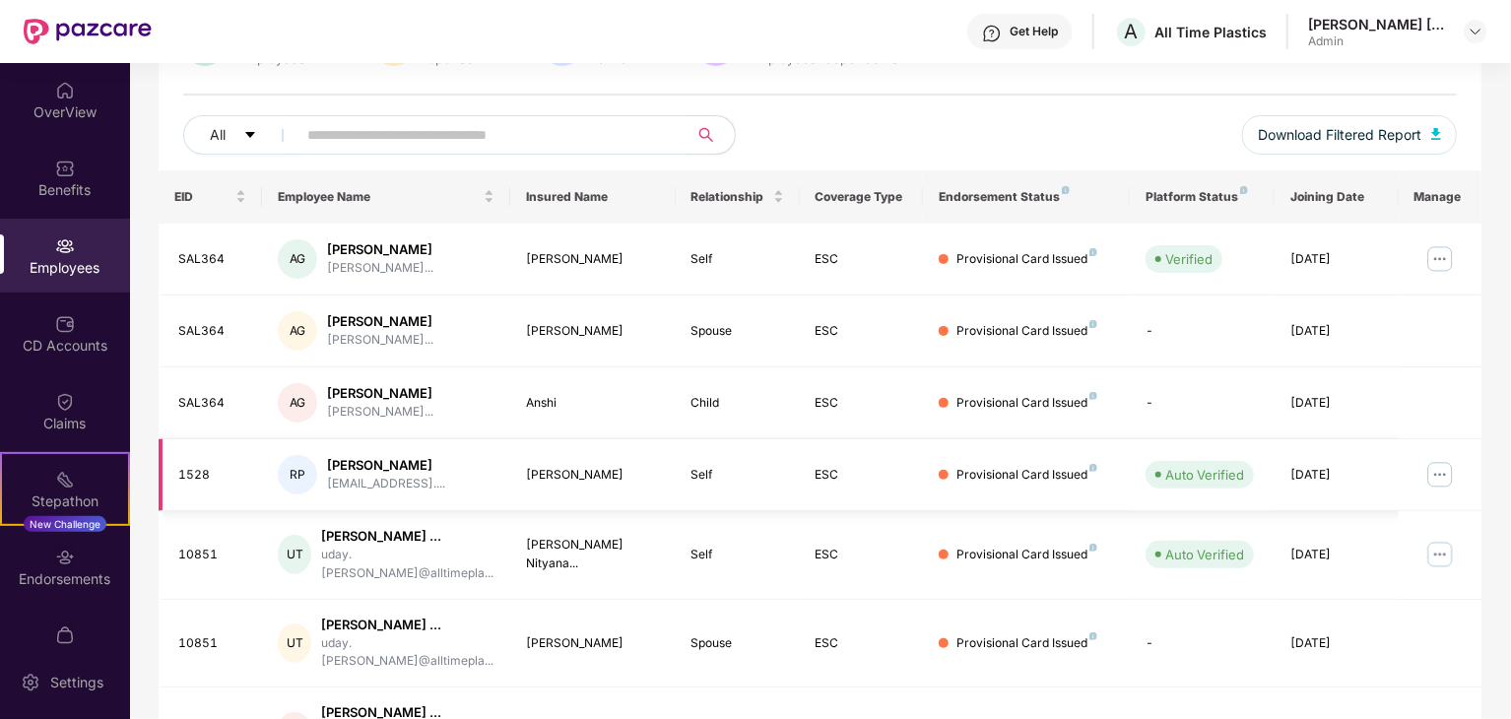
scroll to position [0, 0]
